Goal: Task Accomplishment & Management: Complete application form

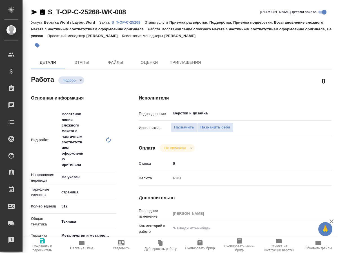
click at [124, 23] on p "S_T-OP-C-25268" at bounding box center [127, 22] width 33 height 4
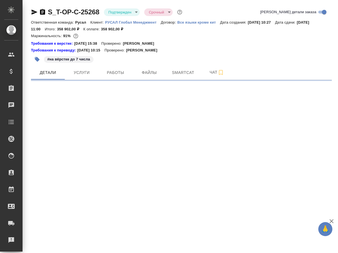
select select "RU"
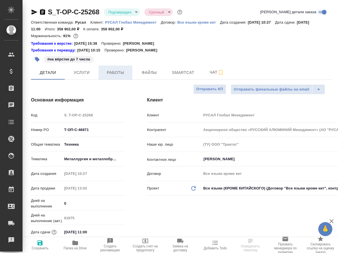
click at [124, 70] on span "Работы" at bounding box center [115, 72] width 27 height 7
type input "[PERSON_NAME]"
type textarea "x"
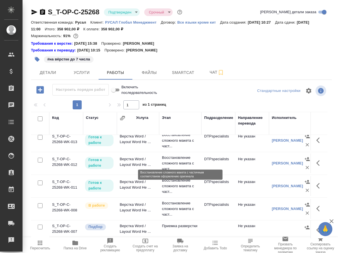
scroll to position [57, 0]
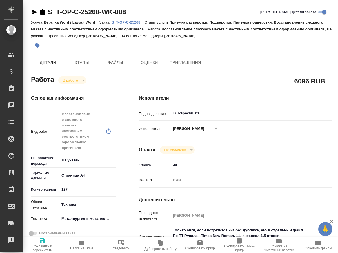
type textarea "x"
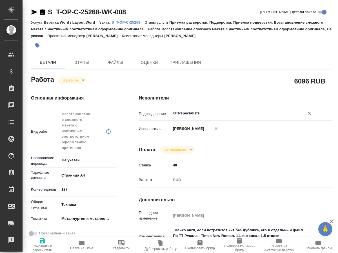
type textarea "x"
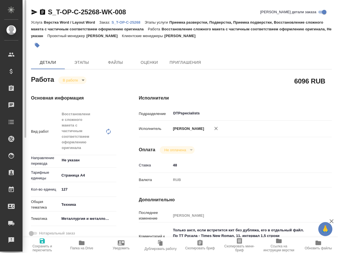
click at [135, 23] on p "S_T-OP-C-25268" at bounding box center [127, 22] width 33 height 4
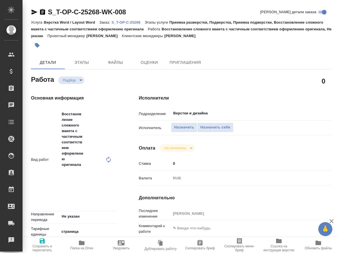
scroll to position [11, 0]
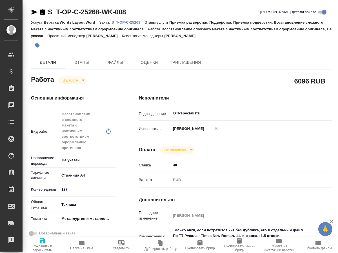
type textarea "x"
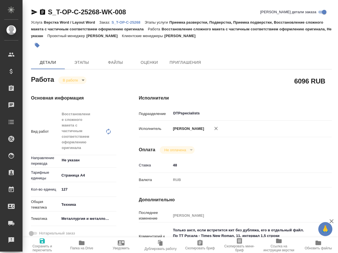
type textarea "x"
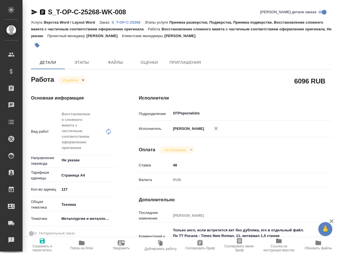
type textarea "x"
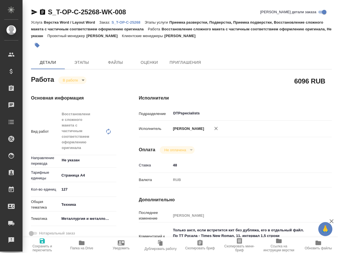
type textarea "x"
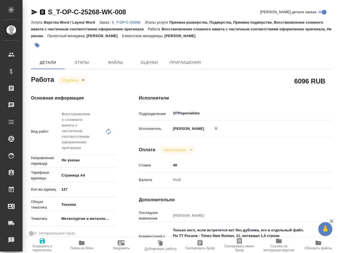
type textarea "x"
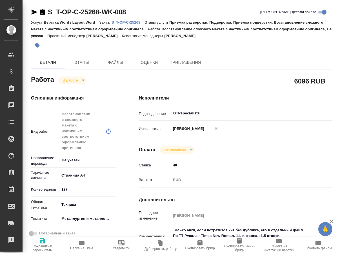
type textarea "x"
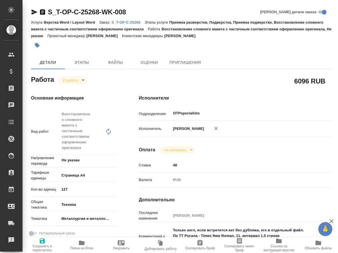
type textarea "x"
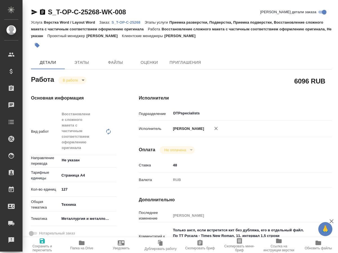
type textarea "x"
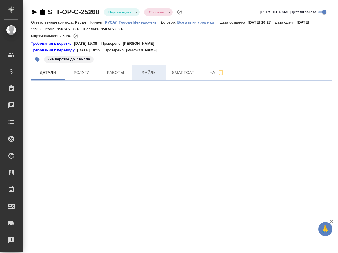
select select "RU"
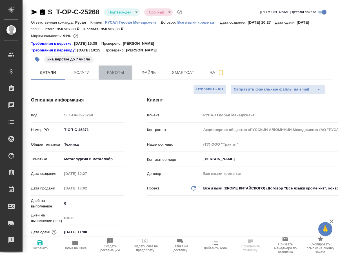
click at [116, 73] on span "Работы" at bounding box center [115, 72] width 27 height 7
type textarea "x"
